Goal: Task Accomplishment & Management: Complete application form

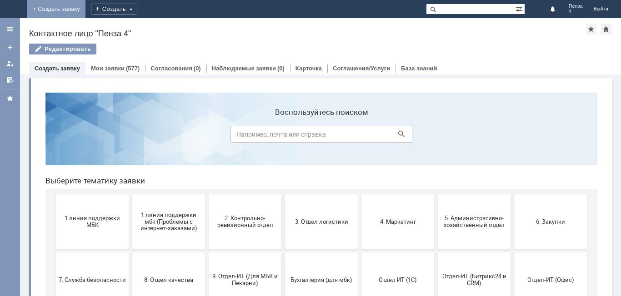
click at [85, 8] on link "+ Создать заявку" at bounding box center [56, 9] width 58 height 18
click at [144, 5] on div "Создать" at bounding box center [121, 9] width 46 height 11
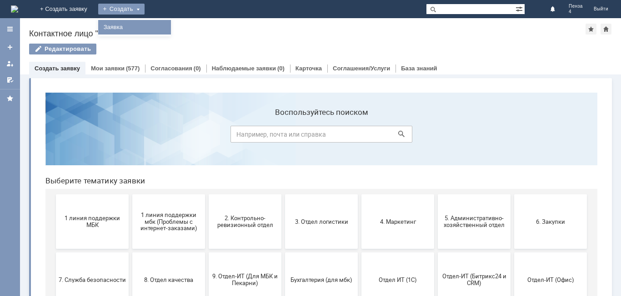
click at [169, 25] on link "Заявка" at bounding box center [134, 27] width 69 height 11
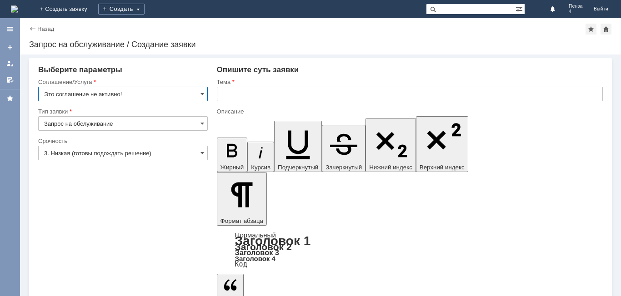
click at [202, 90] on input "Это соглашение не активно!" at bounding box center [122, 94] width 169 height 15
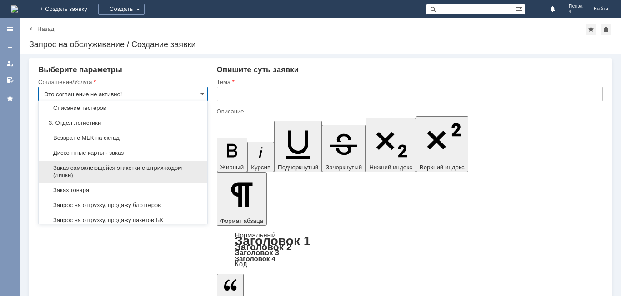
scroll to position [273, 0]
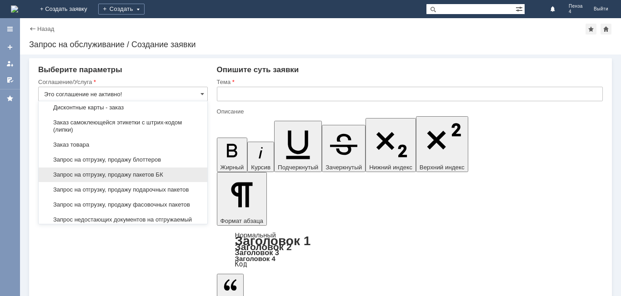
click at [180, 178] on div "Запрос на отгрузку, продажу пакетов БК" at bounding box center [123, 175] width 169 height 15
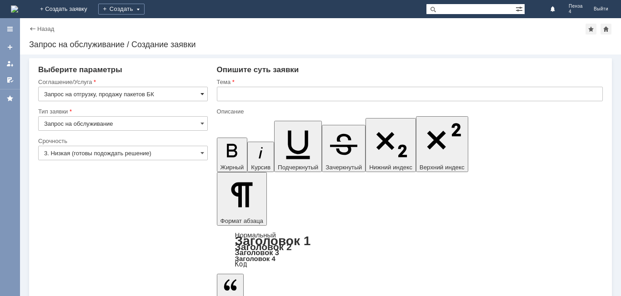
click at [202, 95] on span at bounding box center [202, 93] width 4 height 7
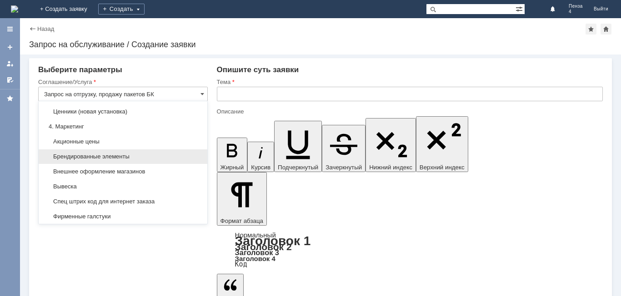
scroll to position [530, 0]
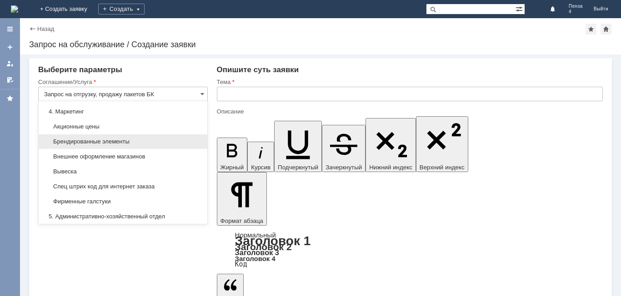
click at [173, 145] on span "Брендированные элементы" at bounding box center [123, 141] width 158 height 7
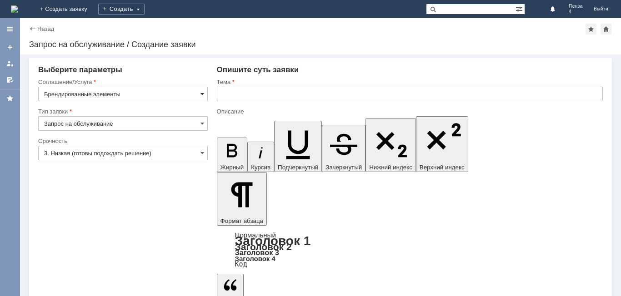
click at [203, 92] on span at bounding box center [202, 93] width 4 height 7
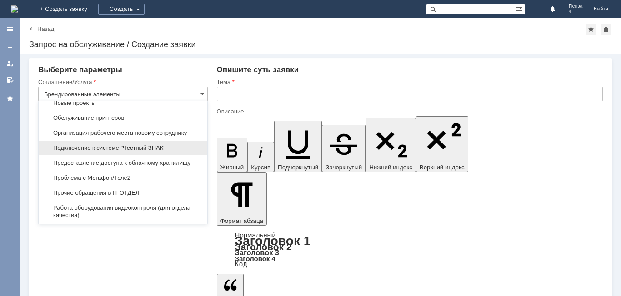
scroll to position [1824, 0]
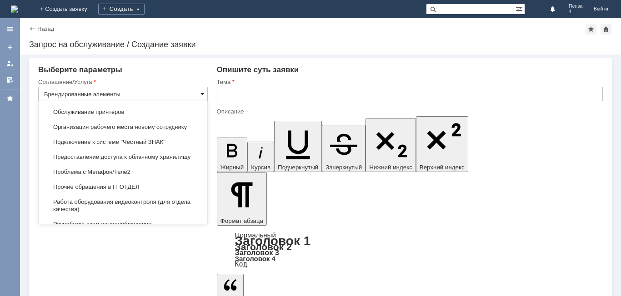
click at [202, 94] on span at bounding box center [202, 93] width 4 height 7
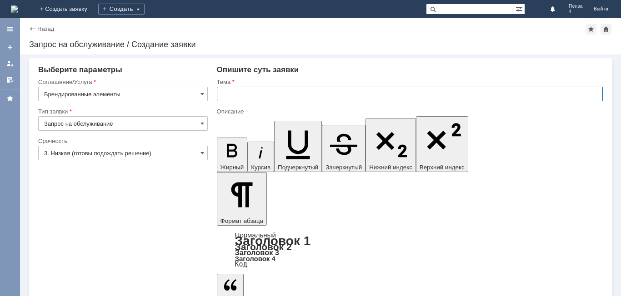
click at [231, 95] on input "text" at bounding box center [410, 94] width 386 height 15
type input "Брендированные элементы"
type input "привезти католог [PERSON_NAME]"
